Goal: Check status: Check status

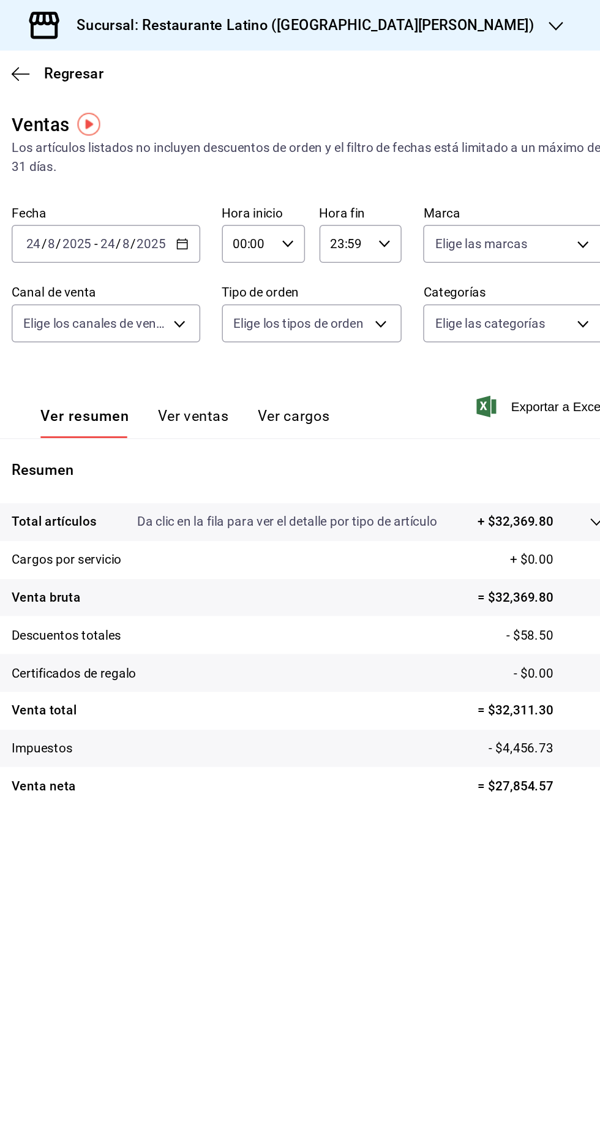
click at [412, 20] on h3 "Sucursal: Restaurante Latino ([GEOGRAPHIC_DATA][PERSON_NAME])" at bounding box center [373, 17] width 320 height 15
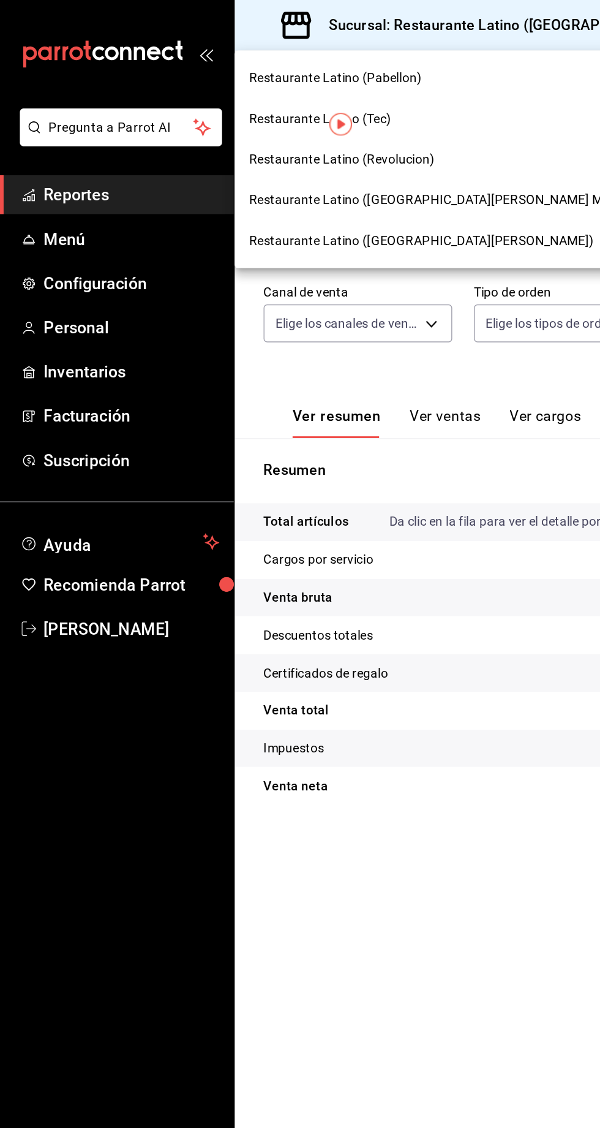
click at [241, 112] on span "Restaurante Latino (Revolucion)" at bounding box center [232, 108] width 126 height 13
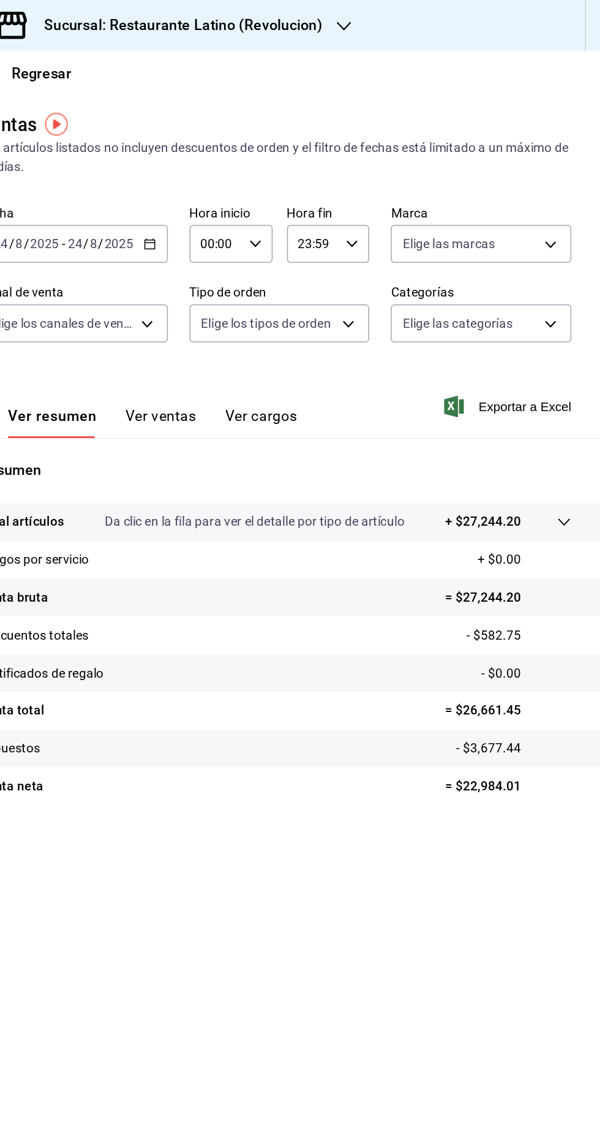
click at [362, 31] on div "Sucursal: Restaurante Latino (Revolucion)" at bounding box center [302, 17] width 267 height 34
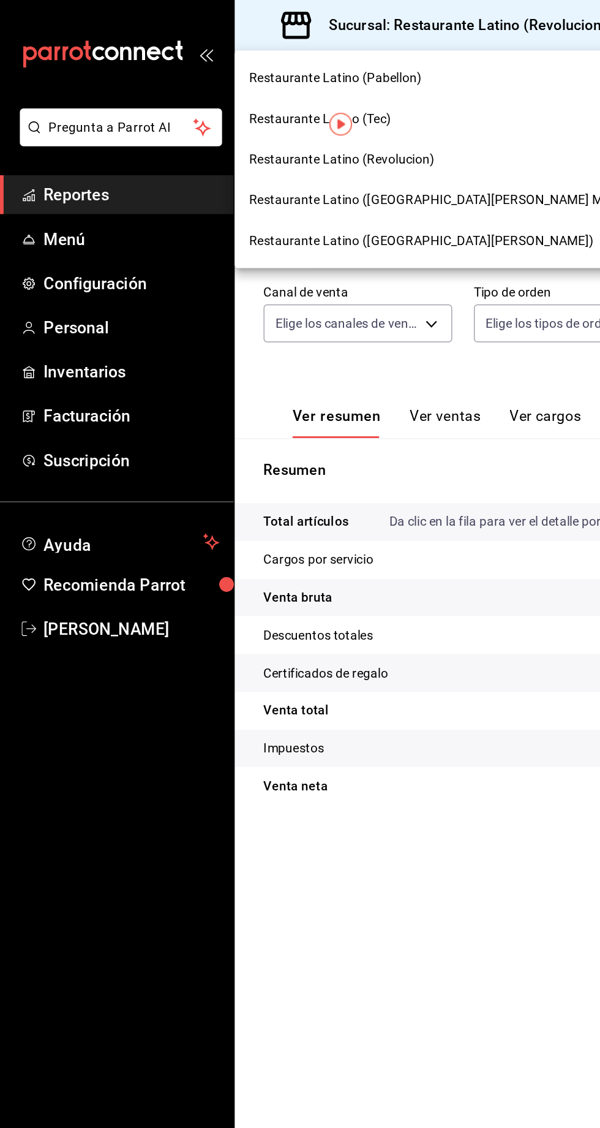
click at [236, 134] on span "Restaurante Latino ([GEOGRAPHIC_DATA][PERSON_NAME] MTY)" at bounding box center [295, 135] width 253 height 13
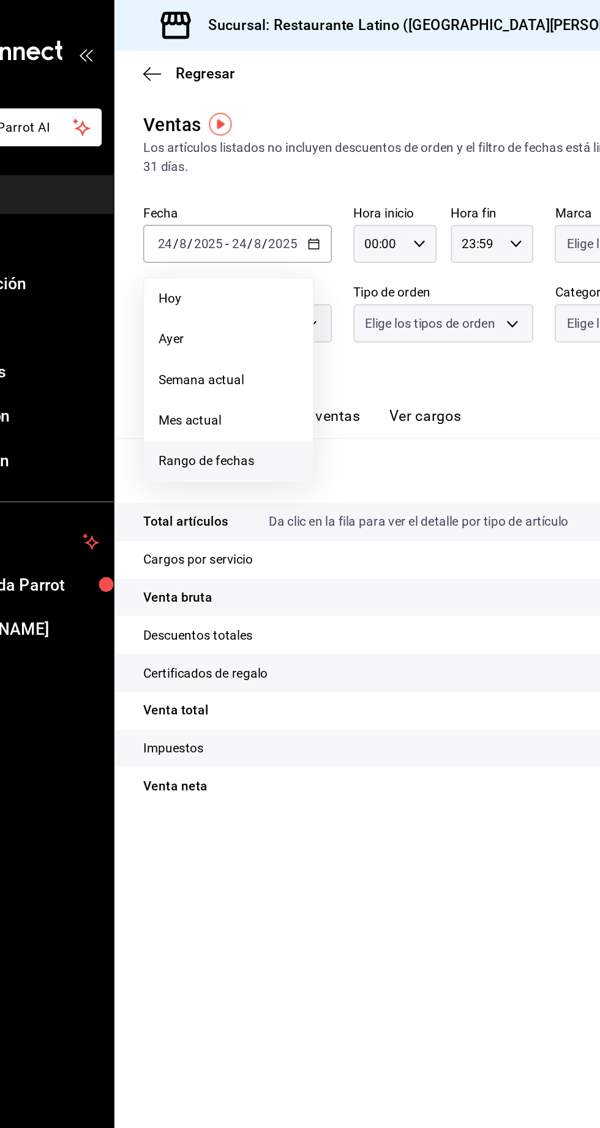
click at [203, 321] on li "Rango de fechas" at bounding box center [236, 313] width 115 height 28
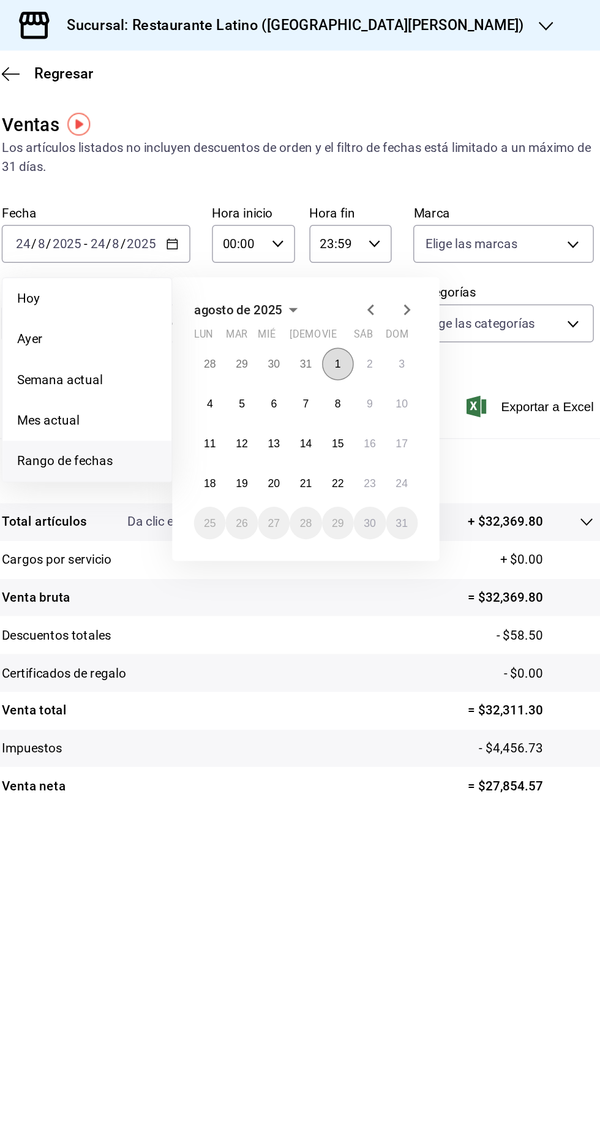
click at [405, 243] on abbr "1" at bounding box center [407, 247] width 4 height 9
click at [446, 325] on abbr "24" at bounding box center [450, 327] width 8 height 9
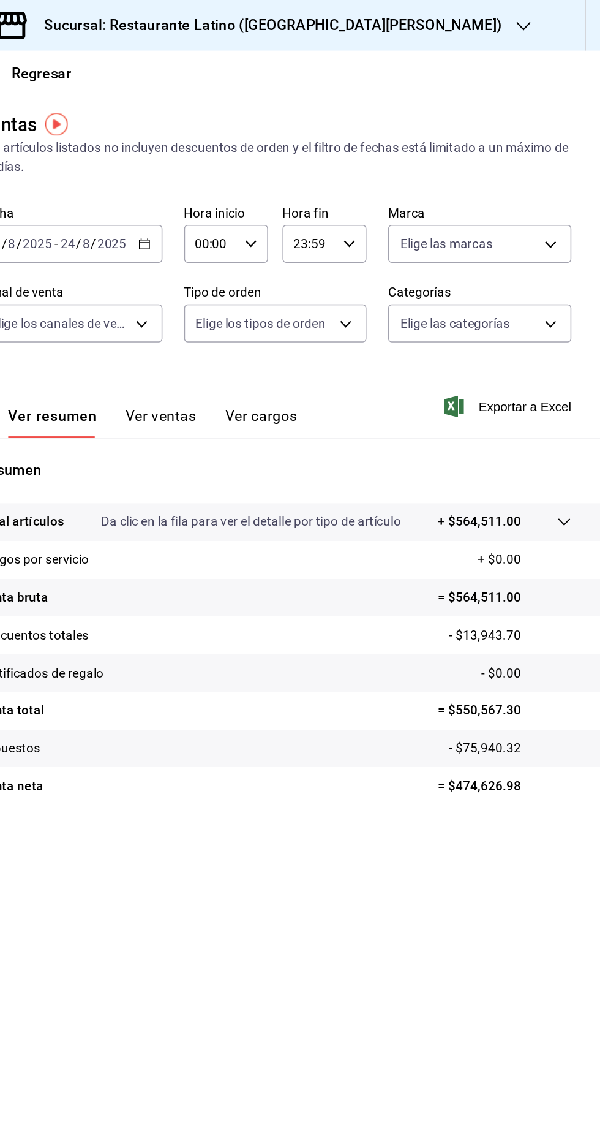
click at [432, 29] on div "Sucursal: Restaurante Latino ([GEOGRAPHIC_DATA][PERSON_NAME])" at bounding box center [363, 17] width 389 height 34
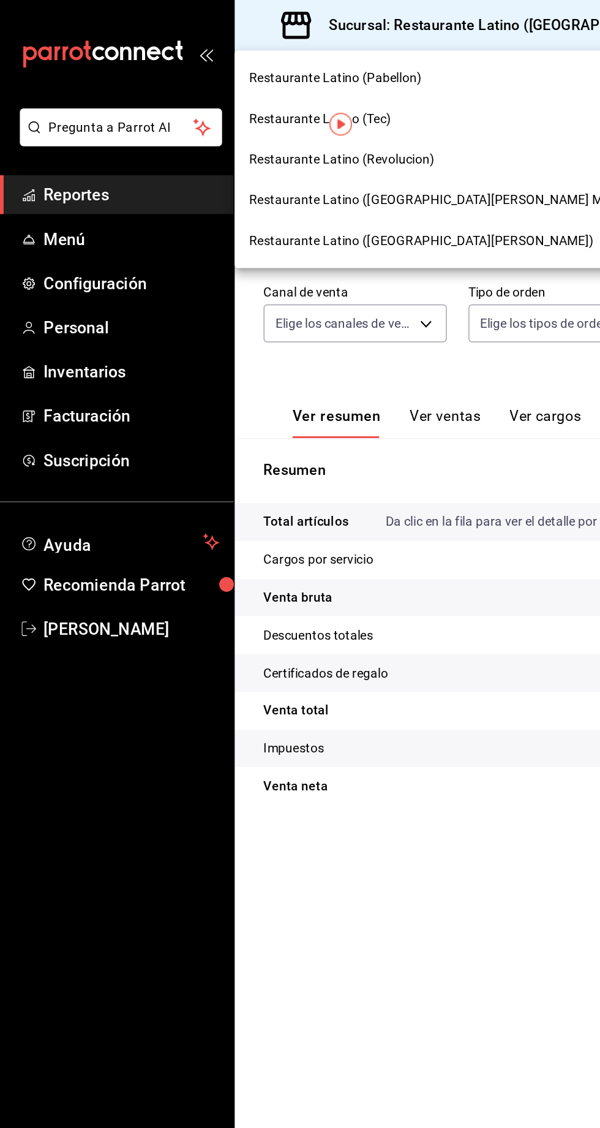
click at [233, 108] on span "Restaurante Latino (Revolucion)" at bounding box center [232, 108] width 126 height 13
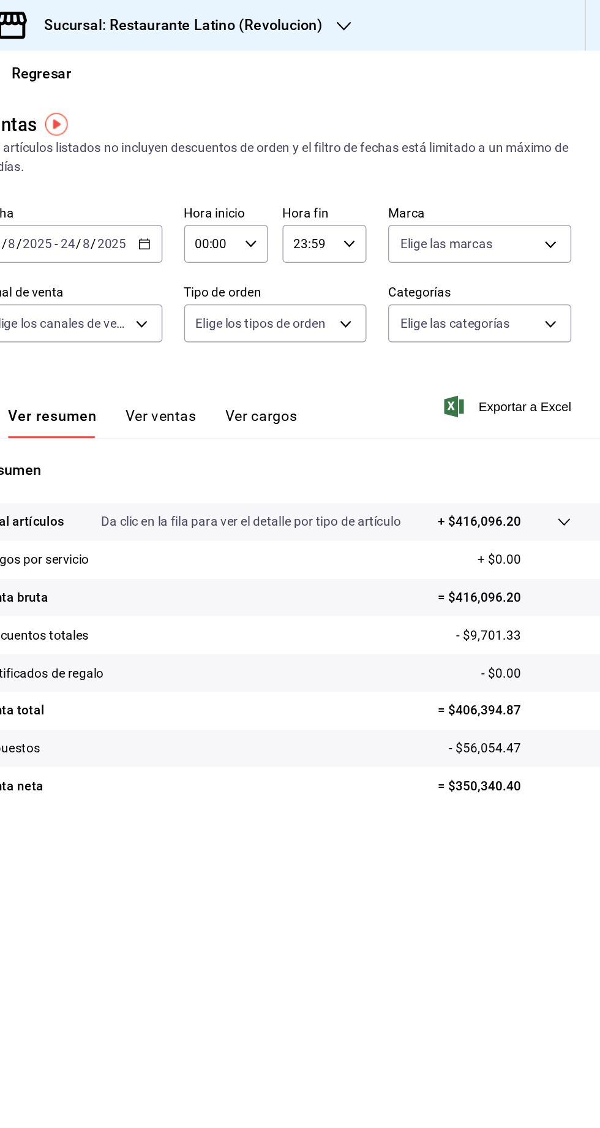
click at [407, 29] on div "Sucursal: Restaurante Latino (Revolucion)" at bounding box center [302, 17] width 267 height 34
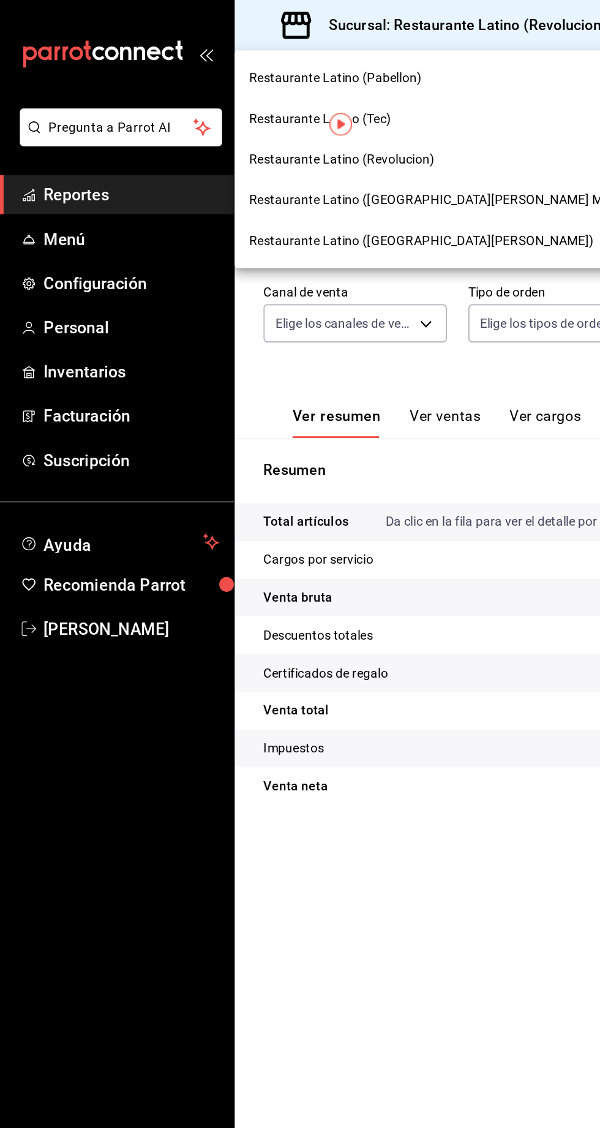
click at [251, 138] on span "Restaurante Latino ([GEOGRAPHIC_DATA][PERSON_NAME] MTY)" at bounding box center [295, 135] width 253 height 13
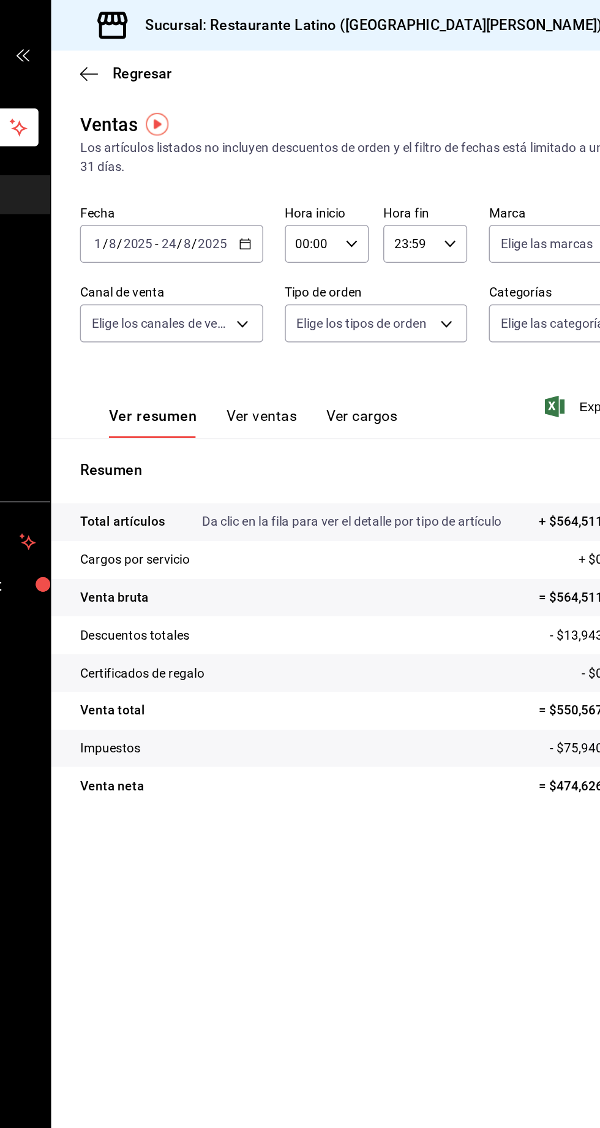
click at [290, 166] on icon "button" at bounding box center [291, 165] width 9 height 9
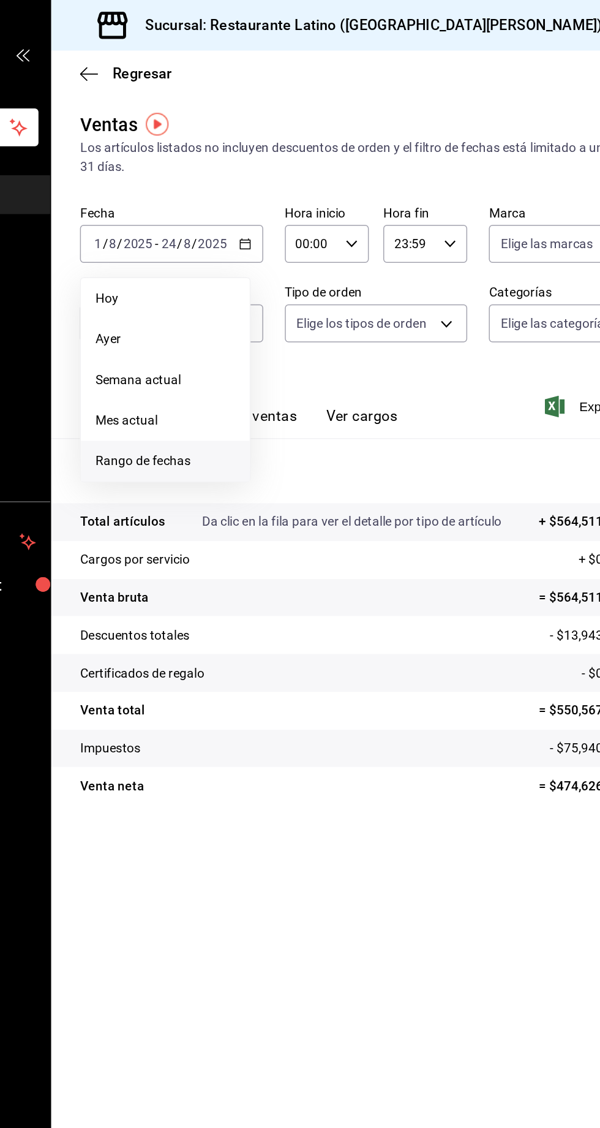
click at [211, 312] on span "Rango de fechas" at bounding box center [236, 312] width 95 height 13
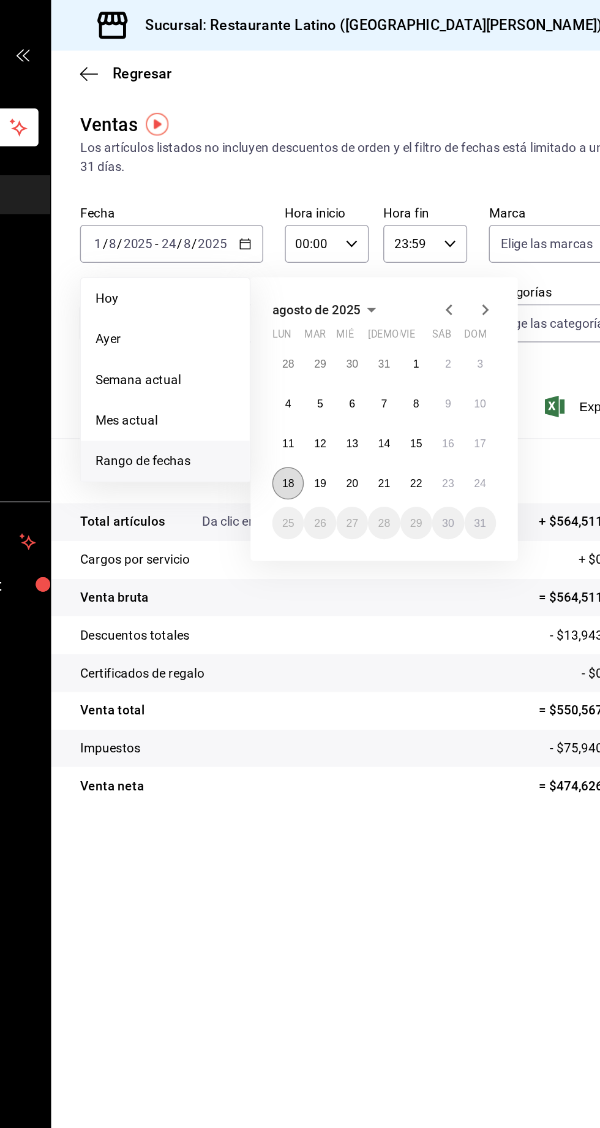
click at [317, 328] on abbr "18" at bounding box center [320, 327] width 8 height 9
click at [451, 331] on abbr "24" at bounding box center [450, 327] width 8 height 9
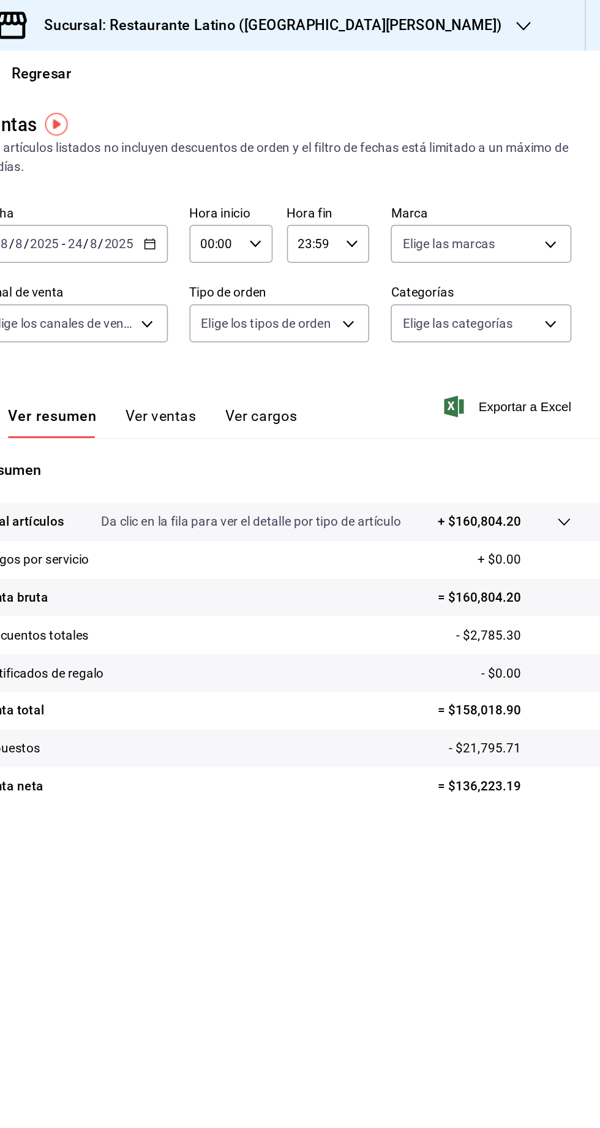
click at [293, 165] on icon "button" at bounding box center [294, 165] width 9 height 9
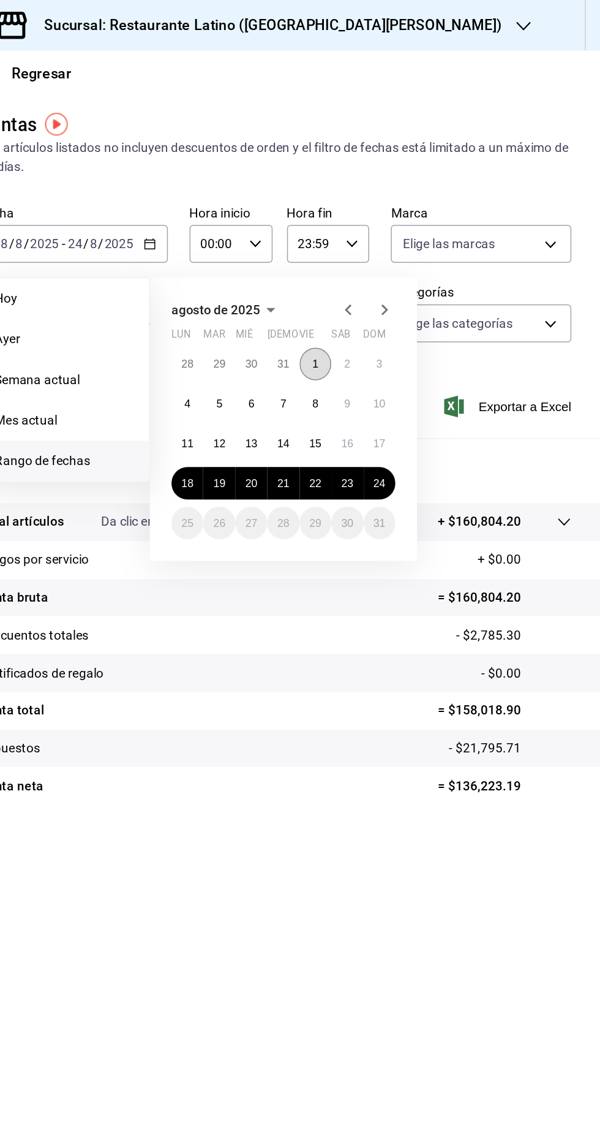
click at [407, 246] on abbr "1" at bounding box center [407, 247] width 4 height 9
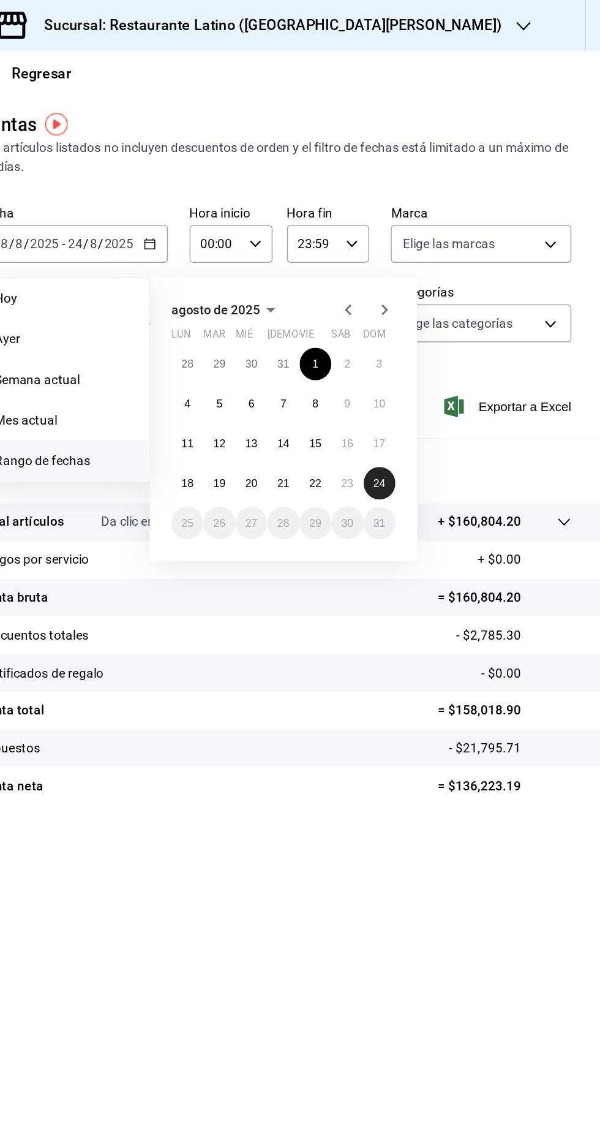
click at [450, 327] on abbr "24" at bounding box center [450, 327] width 8 height 9
